Goal: Information Seeking & Learning: Learn about a topic

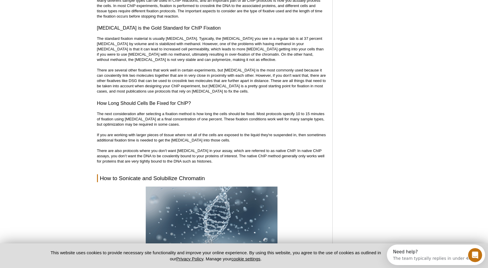
scroll to position [700, 0]
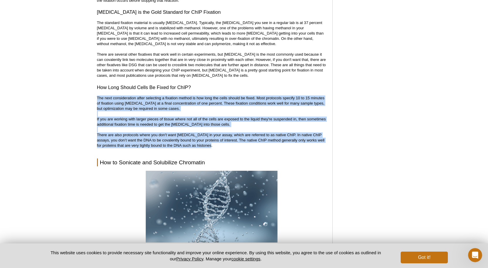
drag, startPoint x: 234, startPoint y: 88, endPoint x: 259, endPoint y: 146, distance: 63.0
click at [259, 146] on p "The next consideration after selecting a fixation method is how long the cells …" at bounding box center [212, 122] width 230 height 53
drag, startPoint x: 259, startPoint y: 146, endPoint x: 203, endPoint y: 89, distance: 80.0
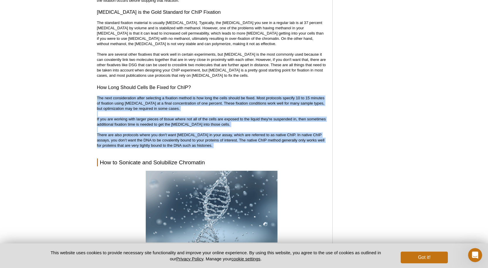
click at [203, 89] on h3 "How Long Should Cells Be Fixed for ChIP?" at bounding box center [212, 87] width 230 height 7
drag, startPoint x: 203, startPoint y: 89, endPoint x: 228, endPoint y: 147, distance: 62.9
click at [228, 147] on p "The next consideration after selecting a fixation method is how long the cells …" at bounding box center [212, 122] width 230 height 53
drag, startPoint x: 228, startPoint y: 147, endPoint x: 195, endPoint y: 87, distance: 68.6
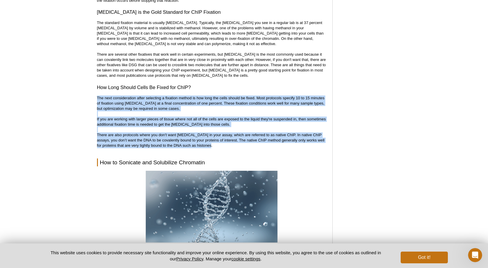
click at [195, 87] on h3 "How Long Should Cells Be Fixed for ChIP?" at bounding box center [212, 87] width 230 height 7
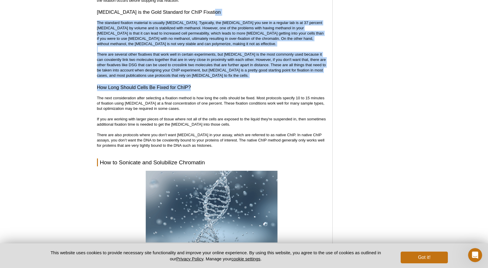
drag, startPoint x: 218, startPoint y: 12, endPoint x: 250, endPoint y: 81, distance: 75.3
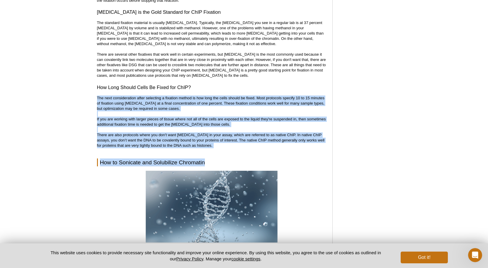
drag, startPoint x: 234, startPoint y: 150, endPoint x: 208, endPoint y: 89, distance: 66.2
click at [208, 89] on h3 "How Long Should Cells Be Fixed for ChIP?" at bounding box center [212, 87] width 230 height 7
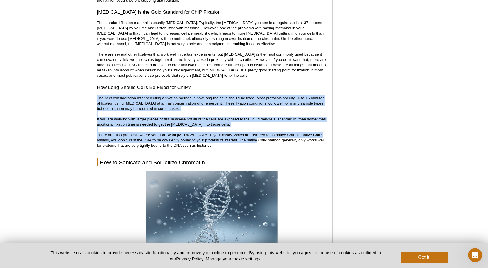
drag, startPoint x: 208, startPoint y: 89, endPoint x: 259, endPoint y: 142, distance: 73.8
